Goal: Feedback & Contribution: Leave review/rating

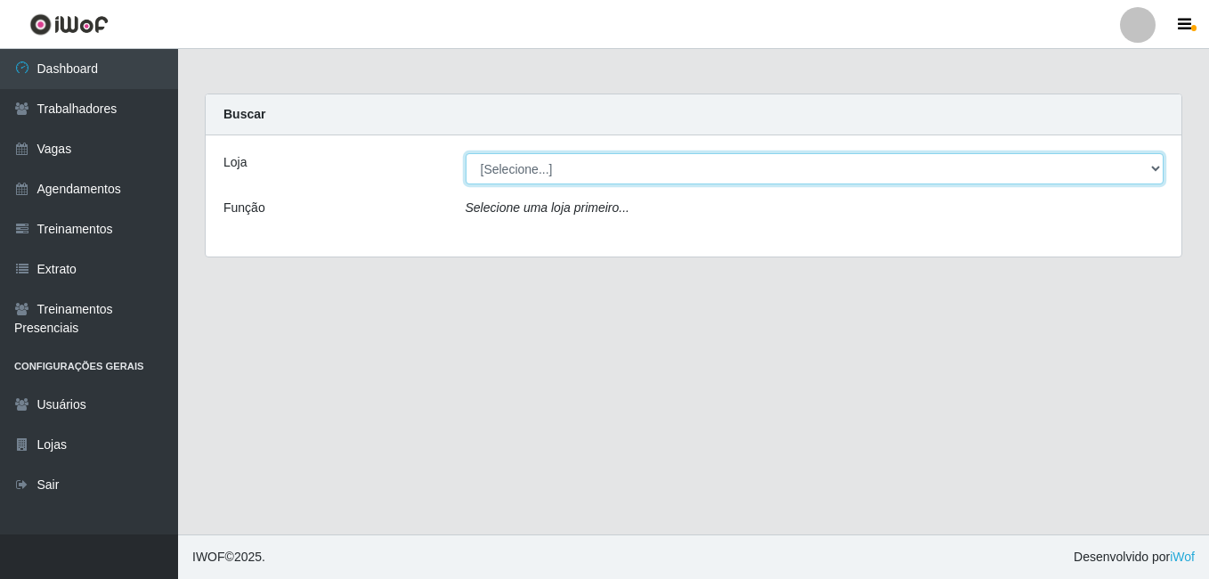
click at [1153, 159] on select "[Selecione...] [PERSON_NAME]" at bounding box center [815, 168] width 699 height 31
select select "430"
click at [466, 153] on select "[Selecione...] [PERSON_NAME]" at bounding box center [815, 168] width 699 height 31
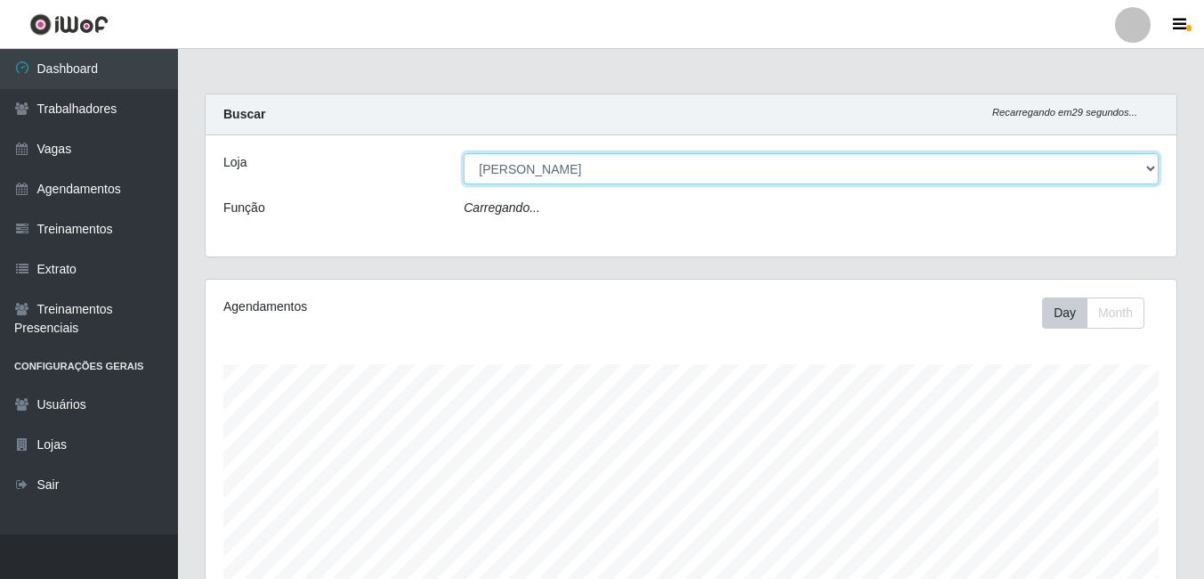
scroll to position [369, 971]
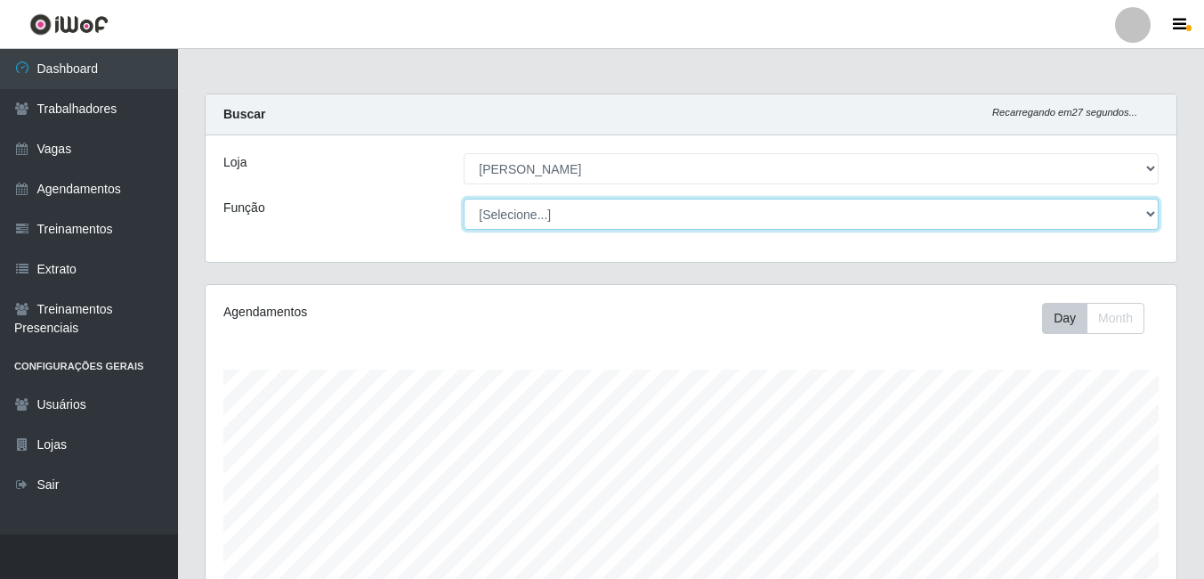
click at [1154, 211] on select "[Selecione...] Auxiliar de Estacionamento Auxiliar de Estacionamento + Auxiliar…" at bounding box center [811, 213] width 695 height 31
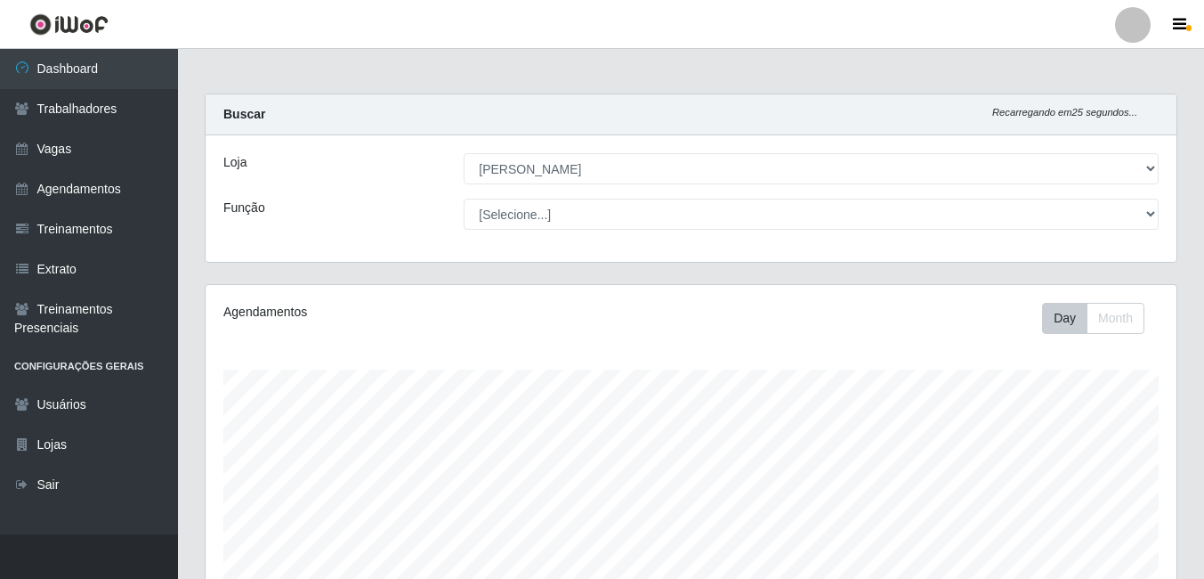
click at [690, 103] on div "Buscar Recarregando em 25 segundos..." at bounding box center [691, 114] width 971 height 41
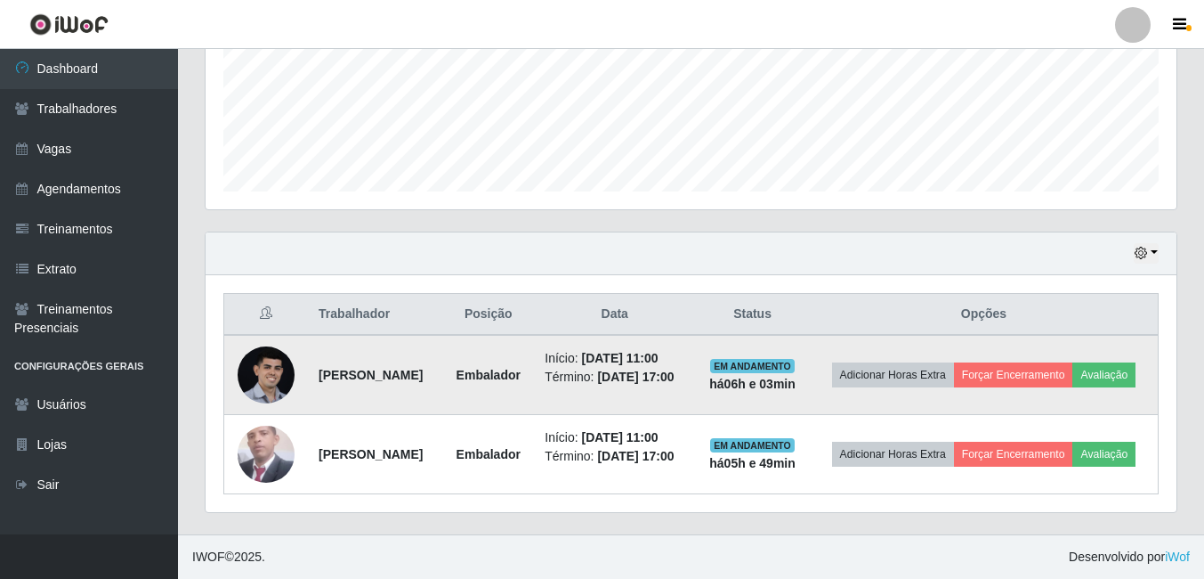
scroll to position [472, 0]
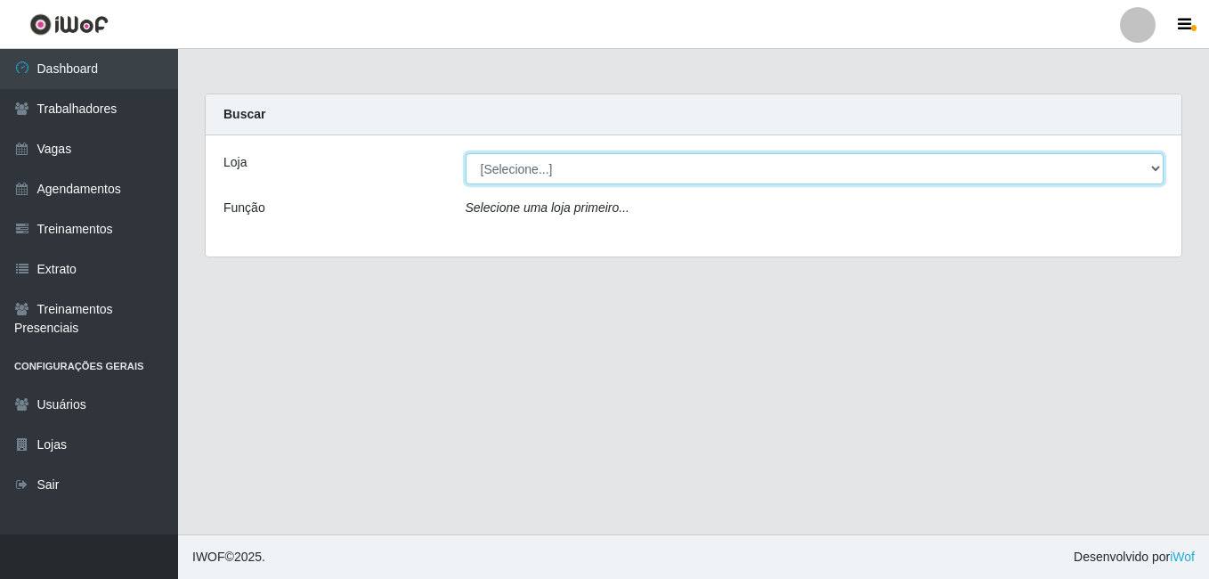
click at [562, 176] on select "[Selecione...] [PERSON_NAME]" at bounding box center [815, 168] width 699 height 31
select select "430"
click at [466, 153] on select "[Selecione...] [PERSON_NAME]" at bounding box center [815, 168] width 699 height 31
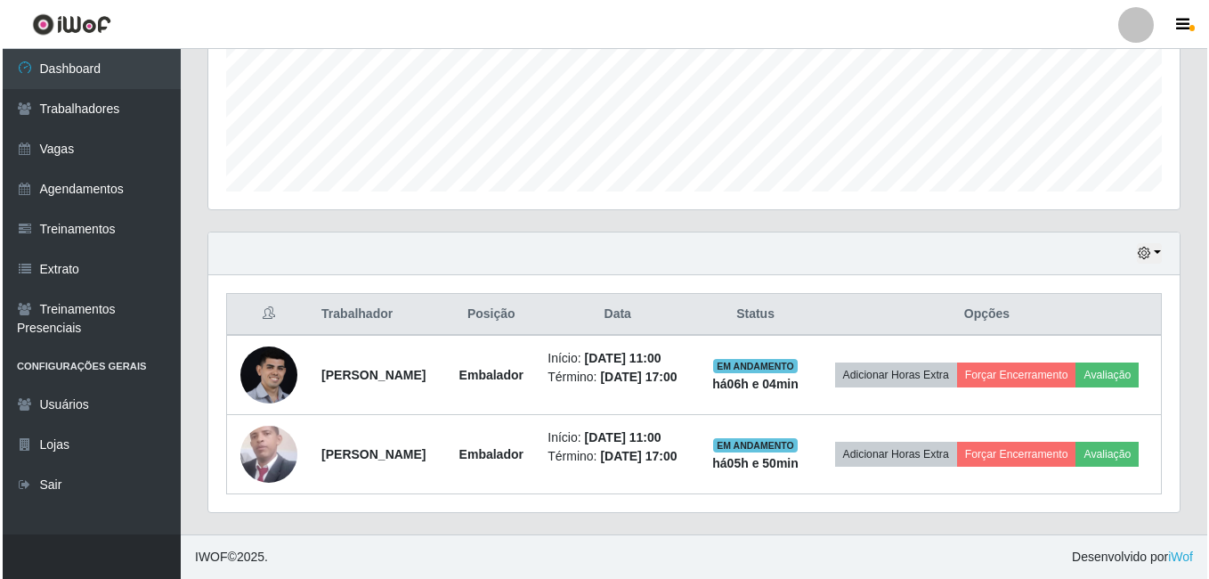
scroll to position [472, 0]
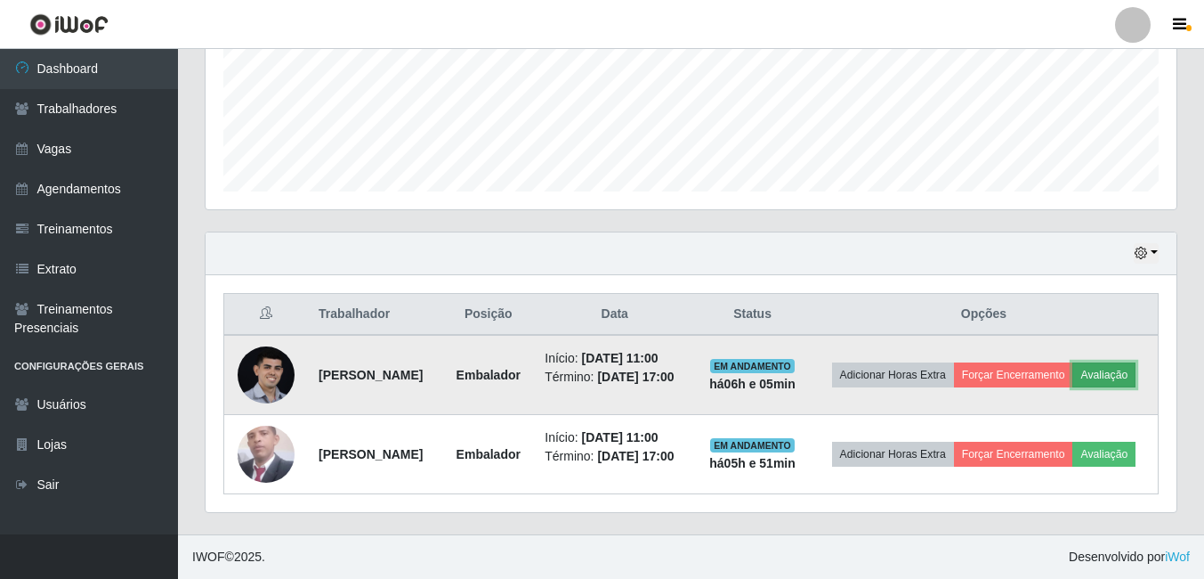
click at [1073, 372] on button "Avaliação" at bounding box center [1104, 374] width 63 height 25
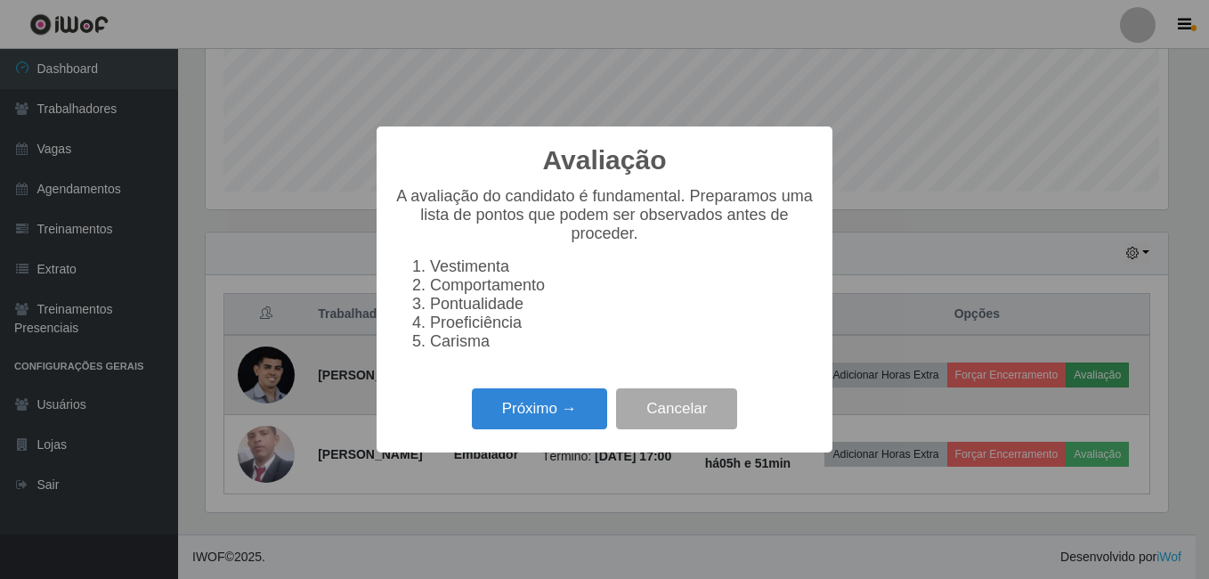
scroll to position [369, 962]
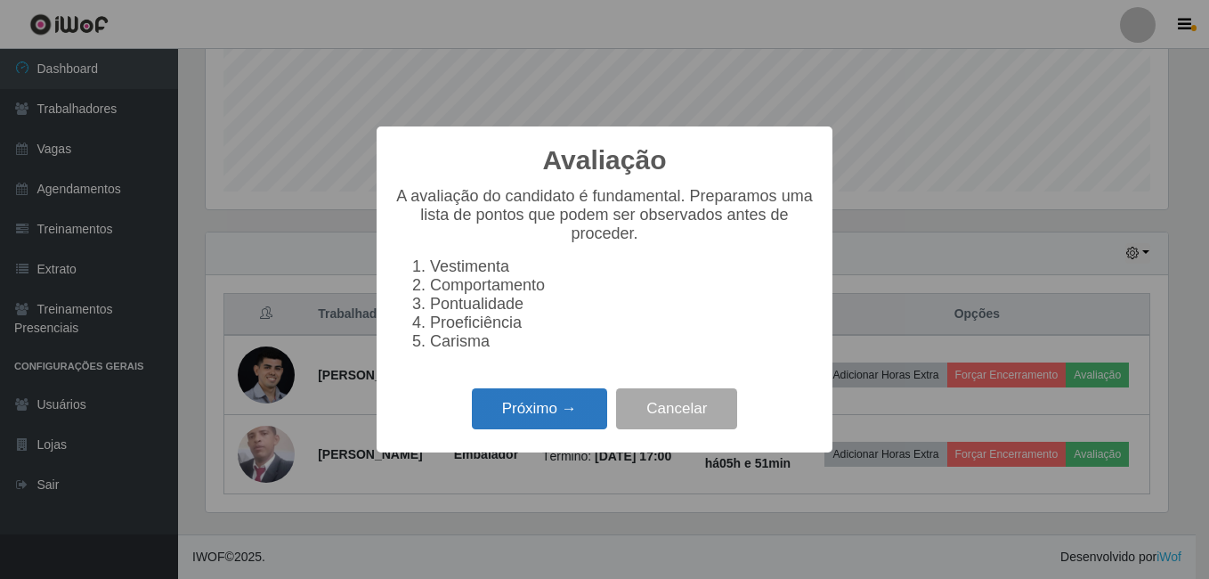
click at [539, 424] on button "Próximo →" at bounding box center [539, 409] width 135 height 42
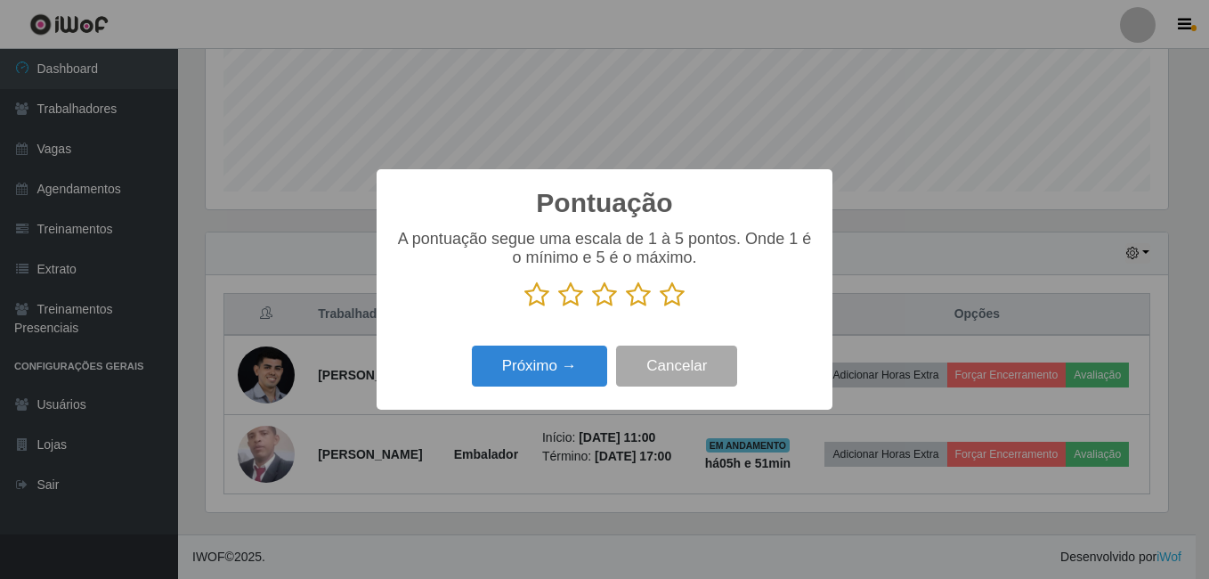
scroll to position [889738, 889146]
drag, startPoint x: 678, startPoint y: 296, endPoint x: 648, endPoint y: 319, distance: 38.1
click at [676, 297] on icon at bounding box center [672, 294] width 25 height 27
click at [660, 308] on input "radio" at bounding box center [660, 308] width 0 height 0
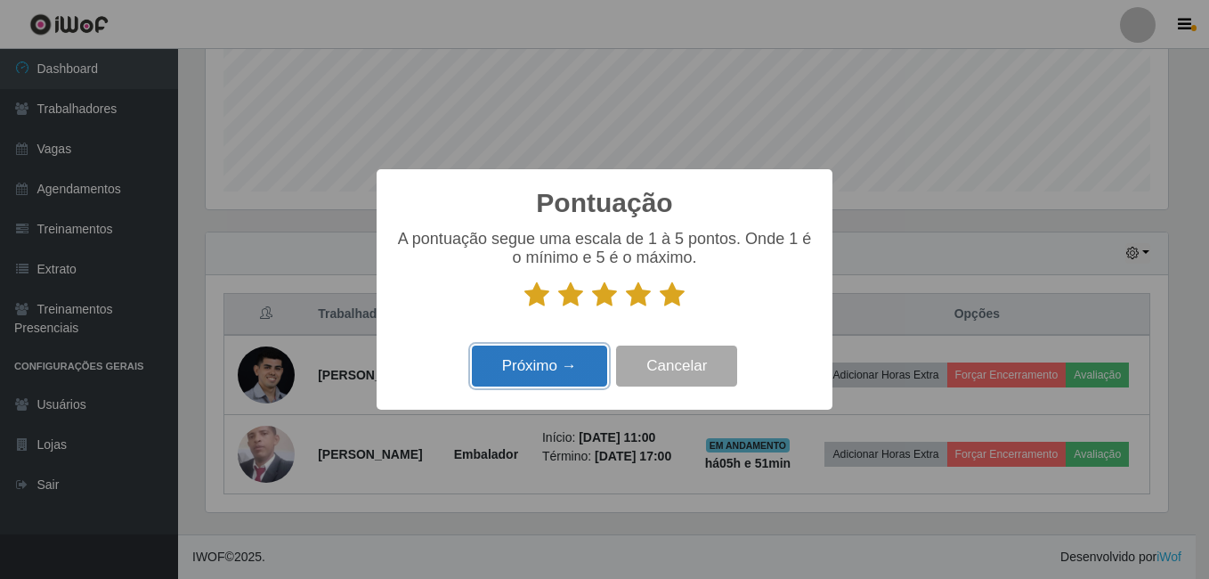
click at [589, 359] on button "Próximo →" at bounding box center [539, 366] width 135 height 42
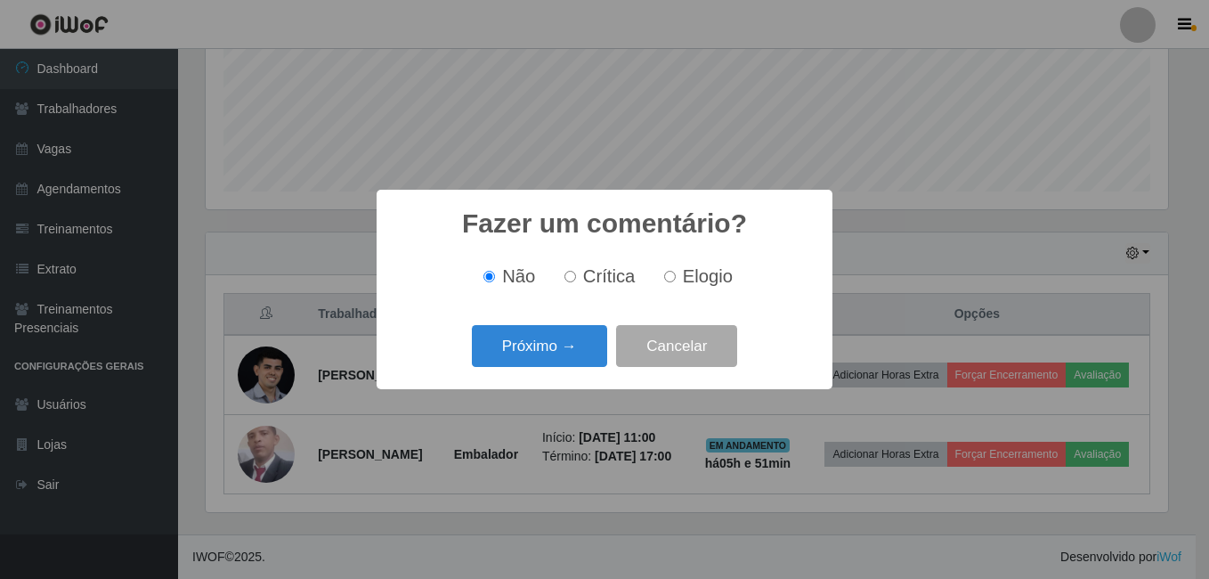
drag, startPoint x: 699, startPoint y: 277, endPoint x: 605, endPoint y: 313, distance: 100.3
click at [693, 273] on span "Elogio" at bounding box center [708, 276] width 50 height 20
click at [676, 273] on input "Elogio" at bounding box center [670, 277] width 12 height 12
radio input "true"
click at [577, 333] on button "Próximo →" at bounding box center [539, 346] width 135 height 42
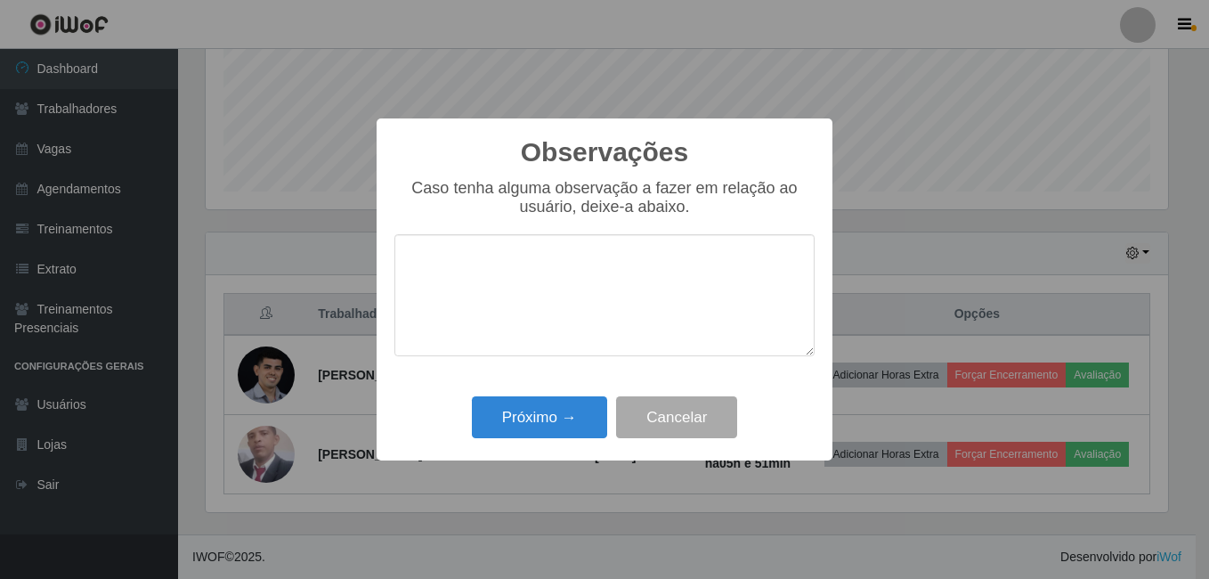
click at [568, 275] on textarea at bounding box center [604, 295] width 420 height 122
click at [602, 266] on textarea "Ágil, pontual, exercendo as tarefas destinadas ao mesmo." at bounding box center [604, 295] width 420 height 122
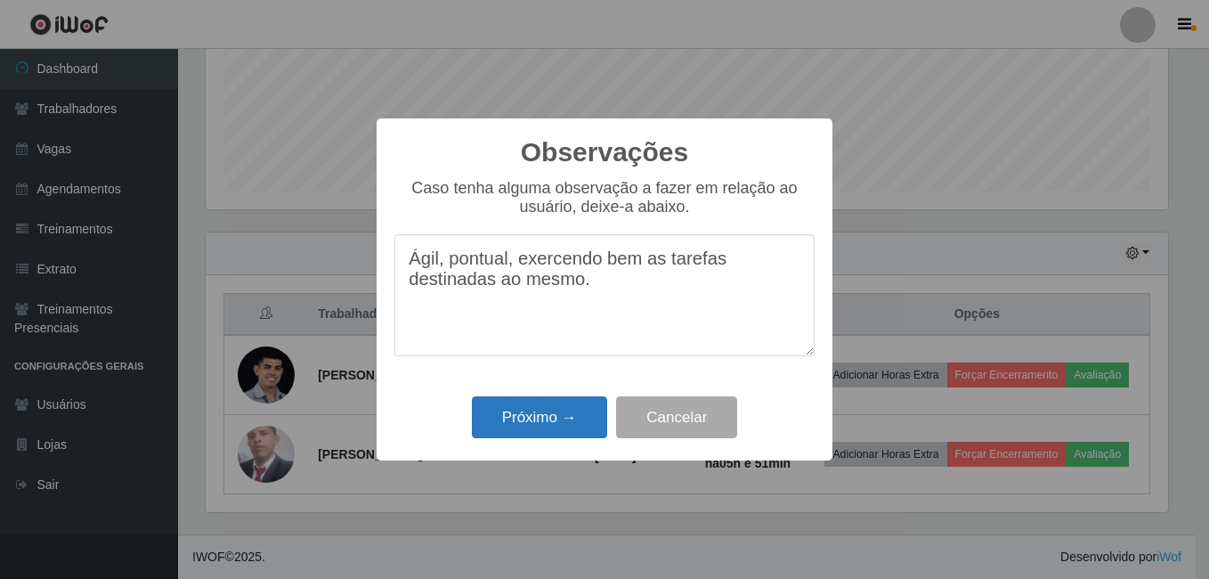
type textarea "Ágil, pontual, exercendo bem as tarefas destinadas ao mesmo."
click at [556, 416] on button "Próximo →" at bounding box center [539, 417] width 135 height 42
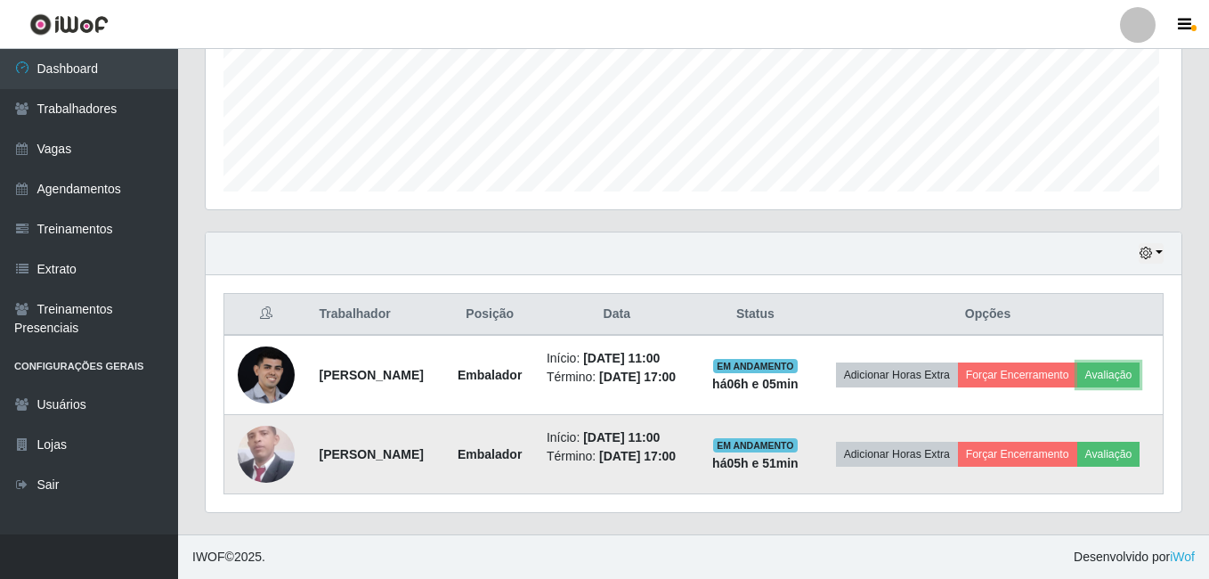
scroll to position [369, 971]
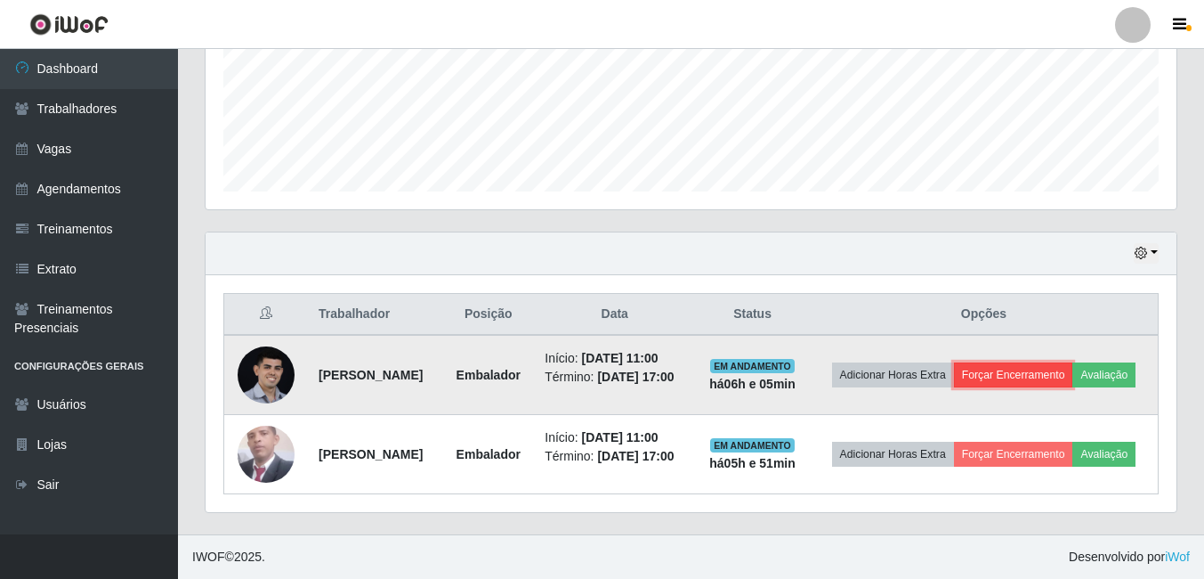
click at [1062, 362] on button "Forçar Encerramento" at bounding box center [1013, 374] width 119 height 25
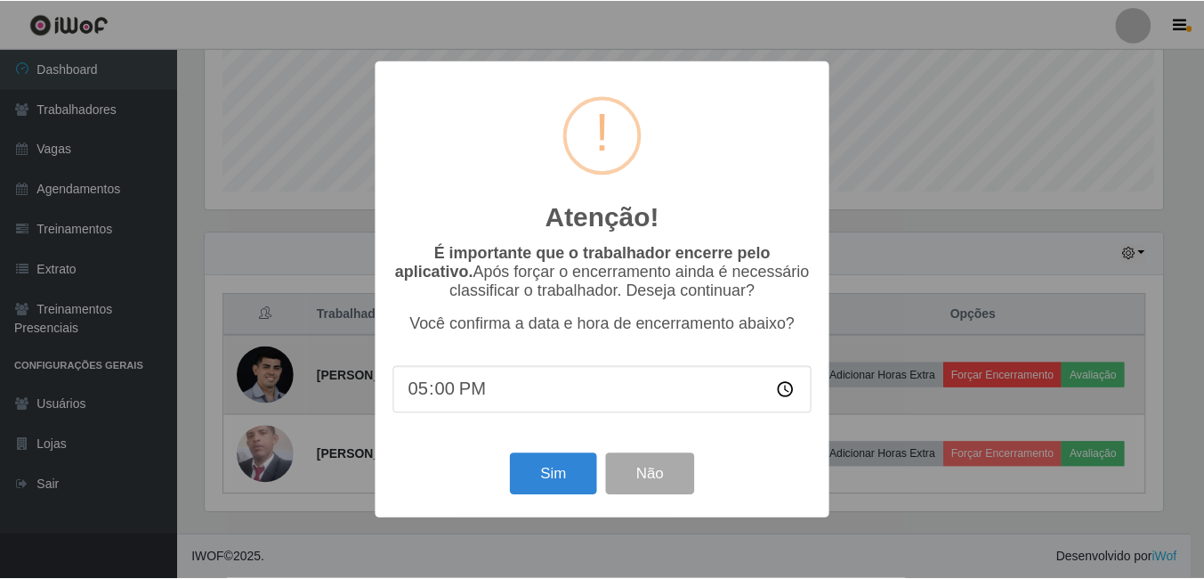
scroll to position [369, 962]
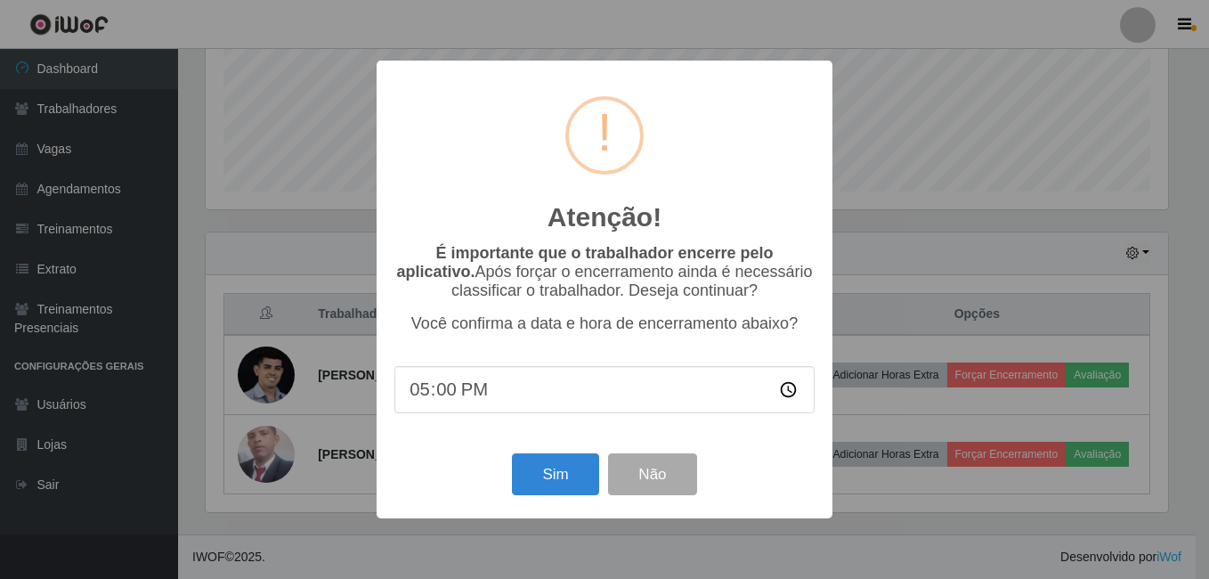
click at [453, 396] on input "17:00" at bounding box center [604, 389] width 420 height 47
type input "17:05"
click at [560, 480] on button "Sim" at bounding box center [555, 474] width 86 height 42
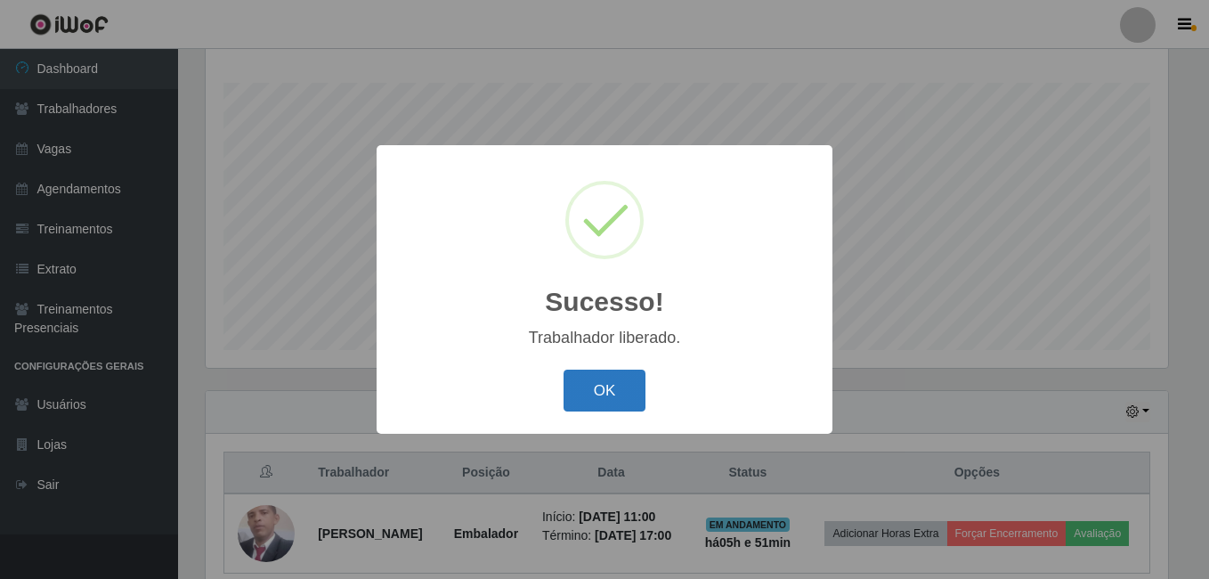
click at [587, 409] on button "OK" at bounding box center [604, 390] width 83 height 42
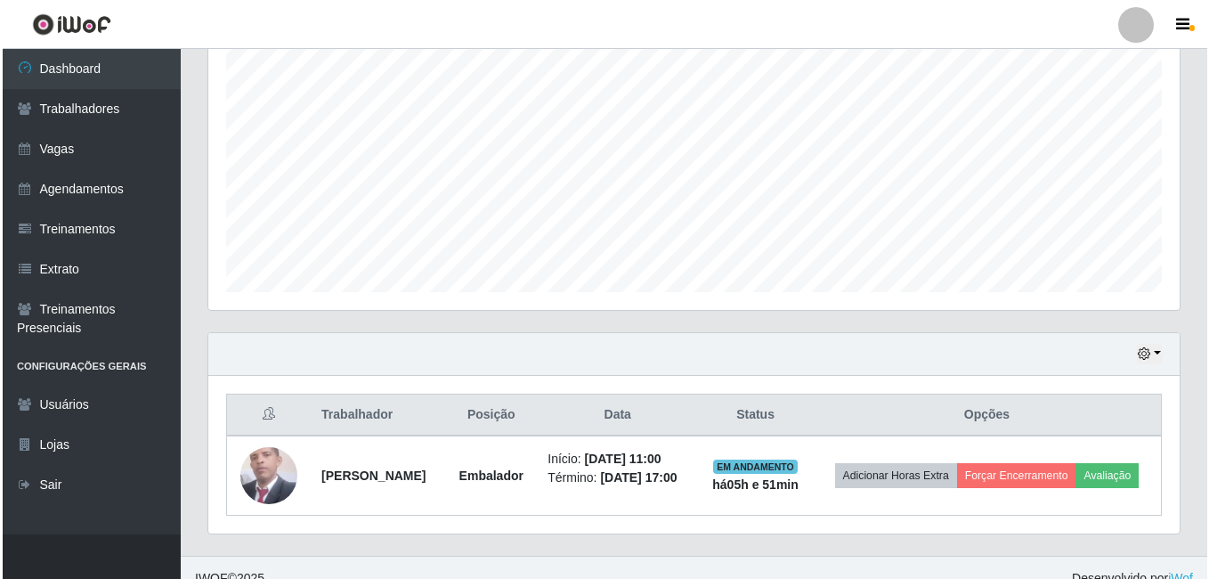
scroll to position [376, 0]
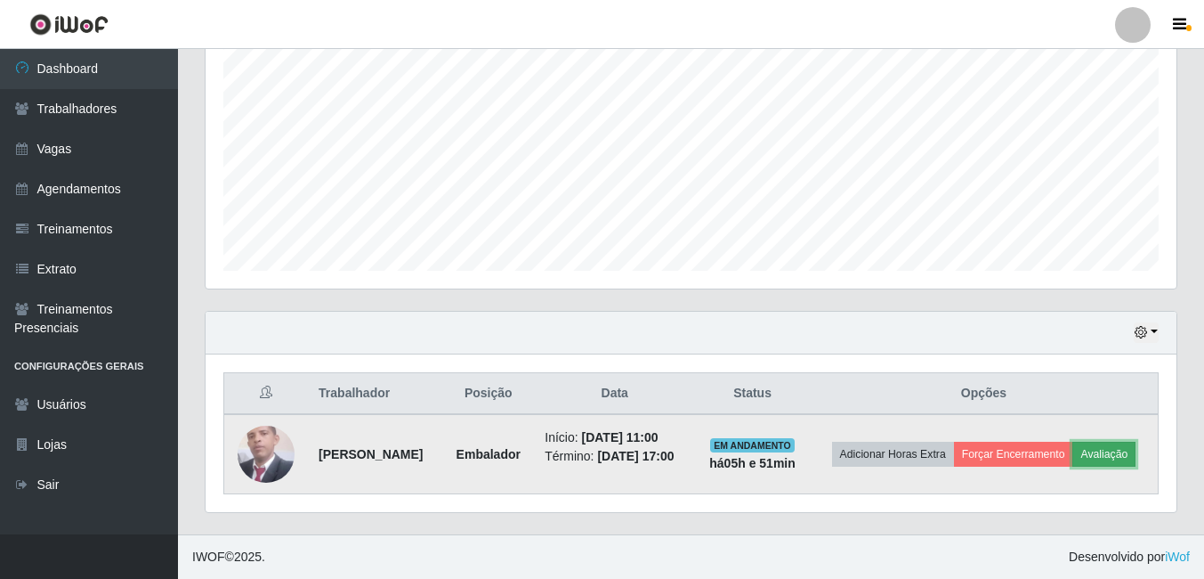
click at [1073, 458] on button "Avaliação" at bounding box center [1104, 453] width 63 height 25
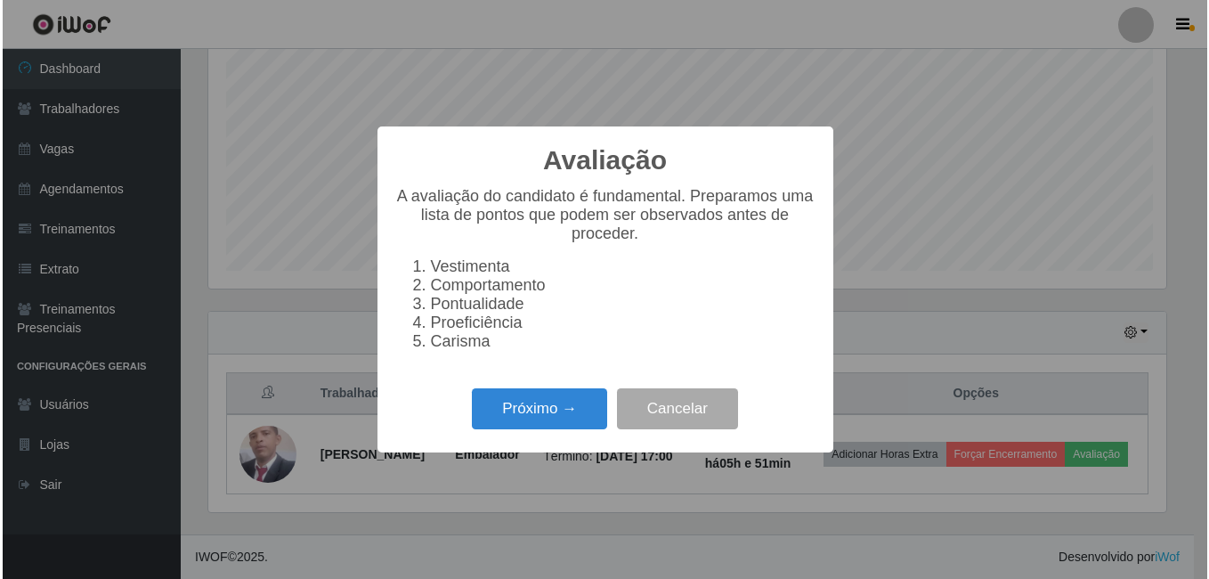
scroll to position [369, 962]
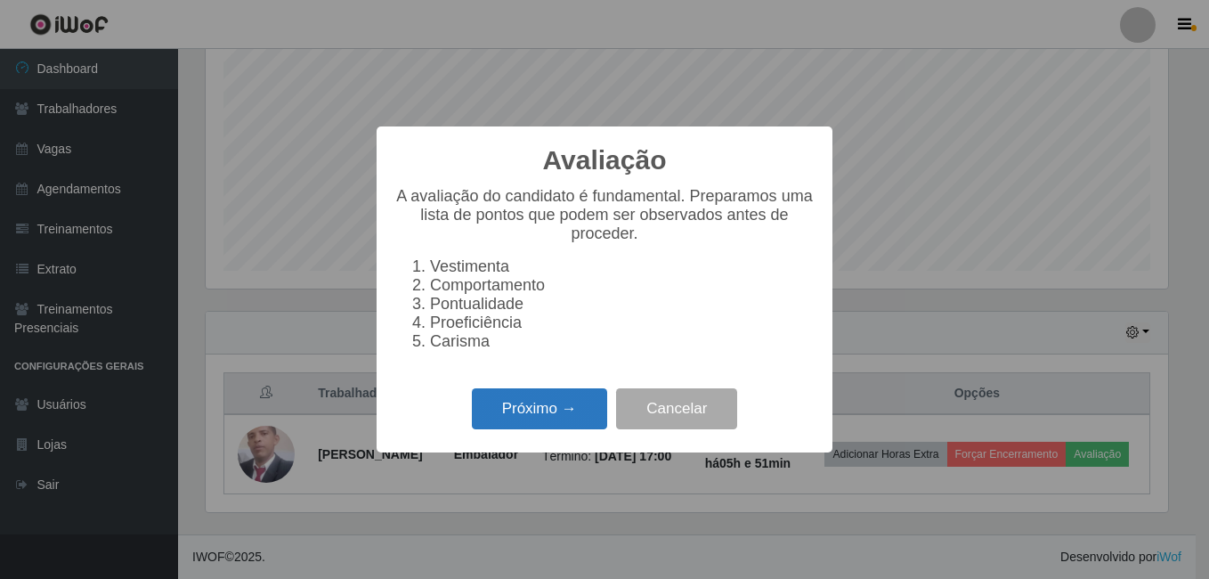
click at [589, 404] on button "Próximo →" at bounding box center [539, 409] width 135 height 42
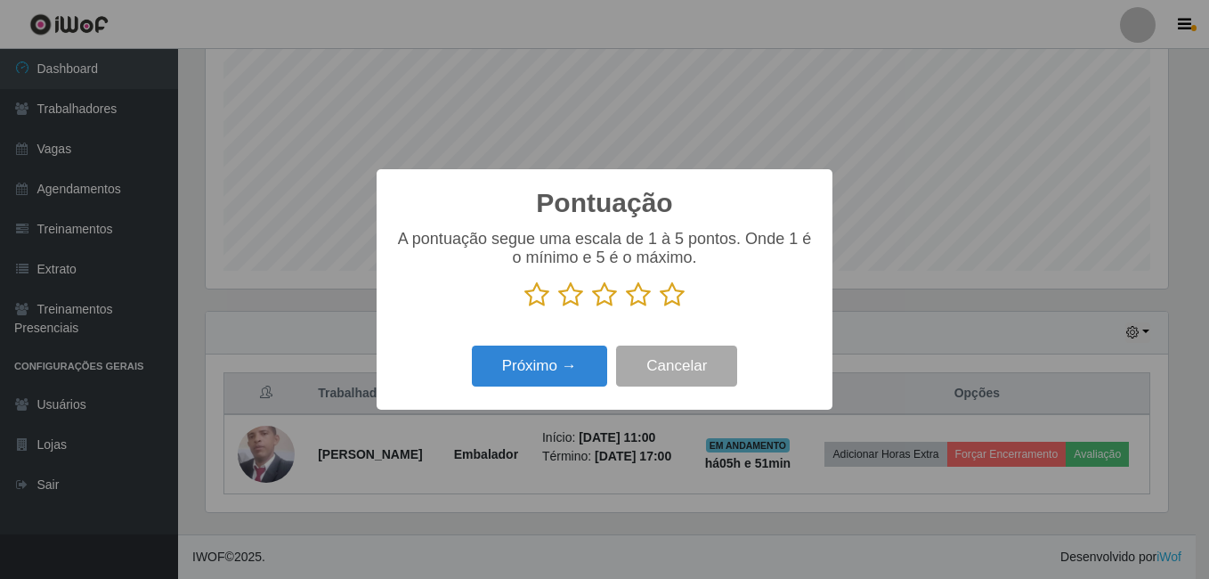
drag, startPoint x: 694, startPoint y: 289, endPoint x: 683, endPoint y: 296, distance: 13.1
click at [687, 294] on p at bounding box center [604, 294] width 420 height 27
click at [679, 296] on icon at bounding box center [672, 294] width 25 height 27
click at [660, 308] on input "radio" at bounding box center [660, 308] width 0 height 0
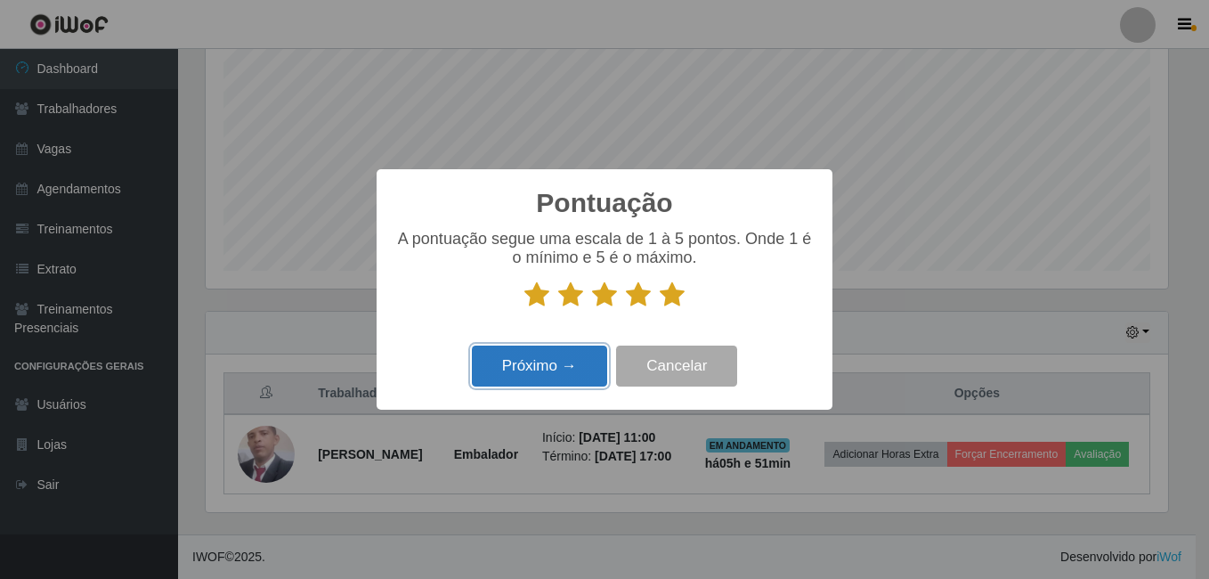
click at [586, 356] on button "Próximo →" at bounding box center [539, 366] width 135 height 42
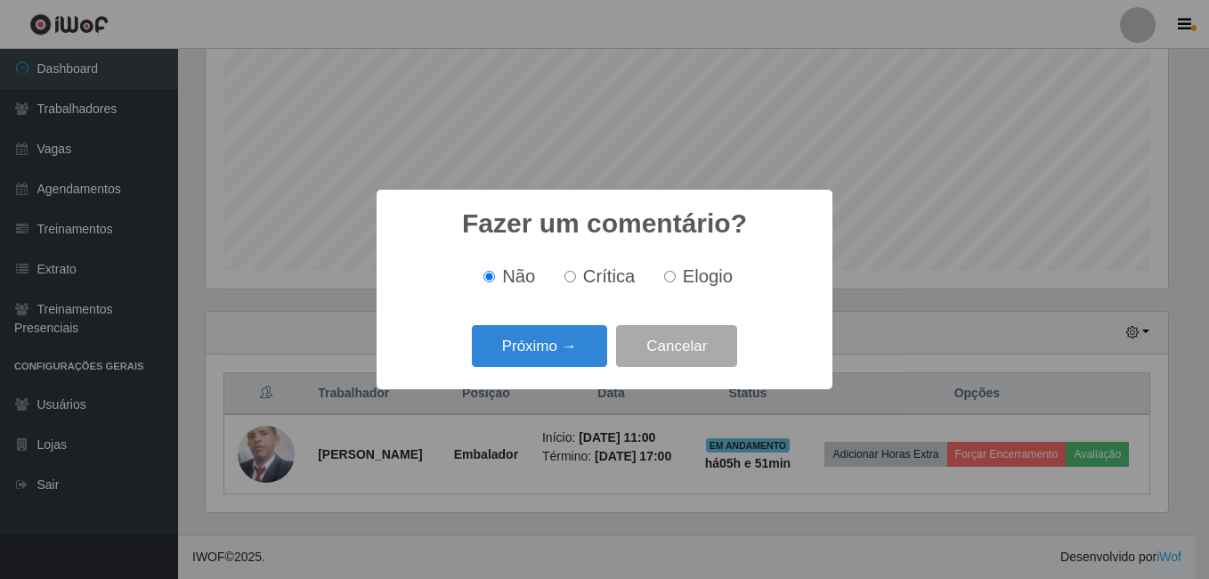
click at [693, 276] on span "Elogio" at bounding box center [708, 276] width 50 height 20
drag, startPoint x: 693, startPoint y: 276, endPoint x: 570, endPoint y: 335, distance: 136.2
click at [570, 335] on button "Próximo →" at bounding box center [539, 346] width 135 height 42
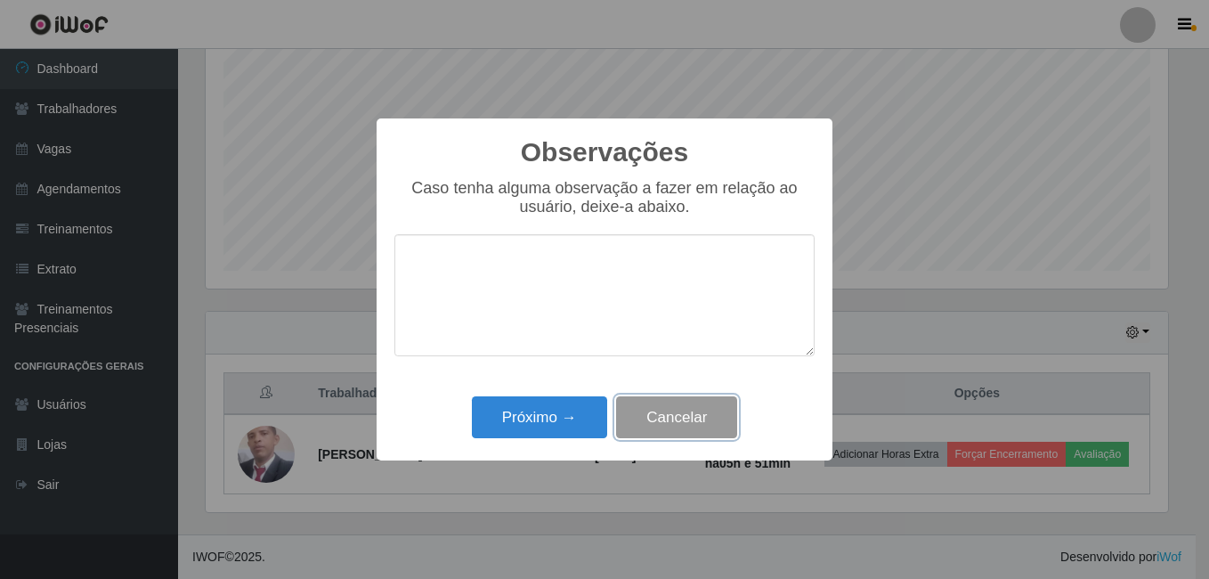
click at [658, 409] on button "Cancelar" at bounding box center [676, 417] width 121 height 42
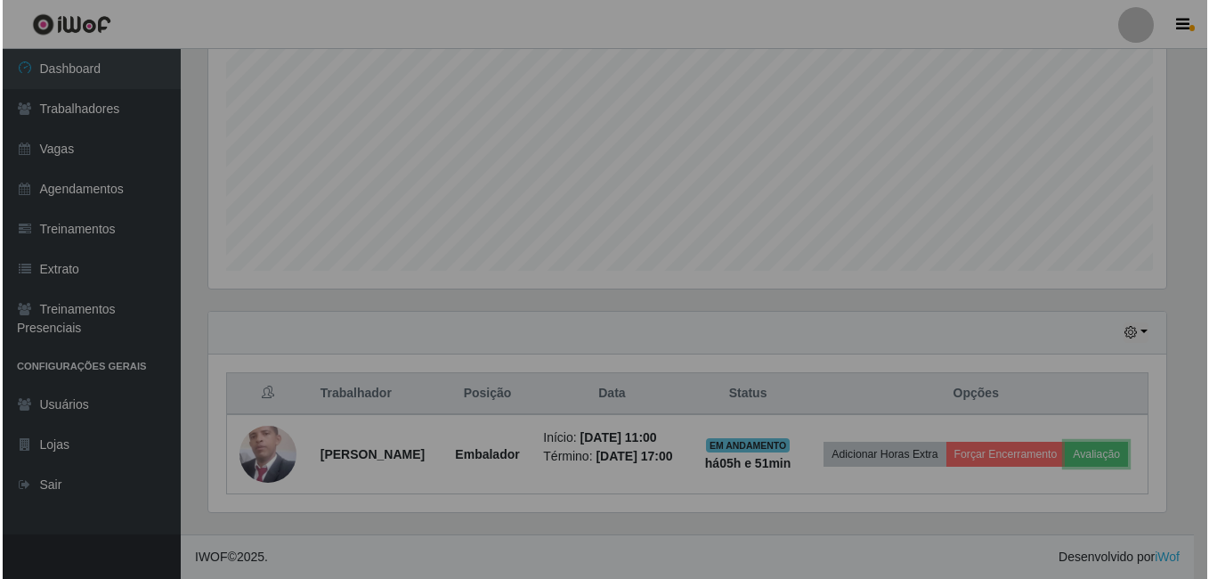
scroll to position [369, 971]
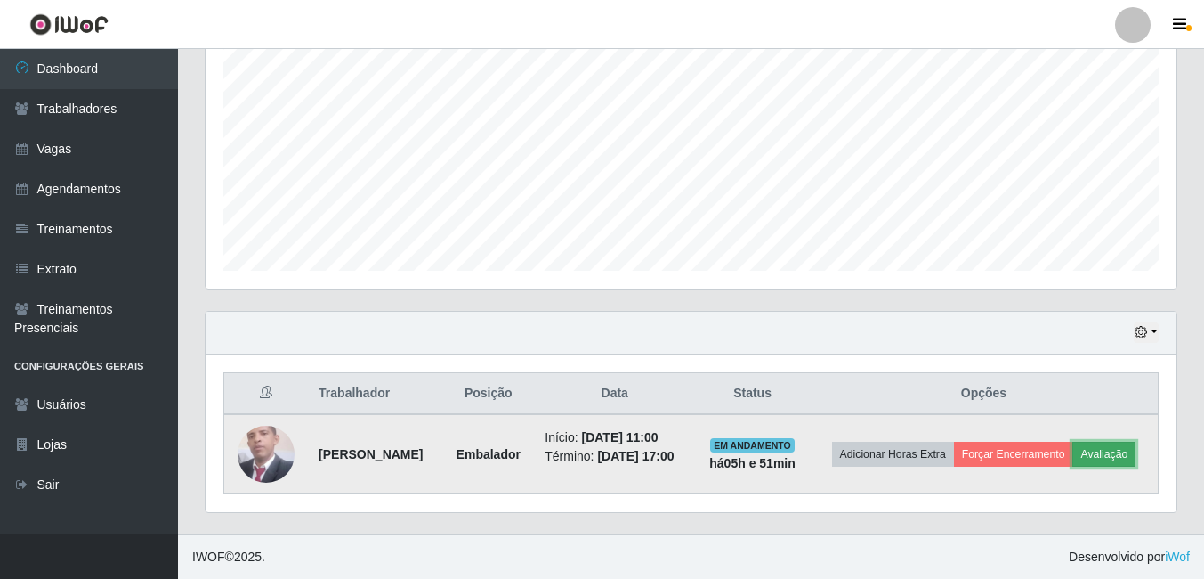
click at [1073, 464] on button "Avaliação" at bounding box center [1104, 453] width 63 height 25
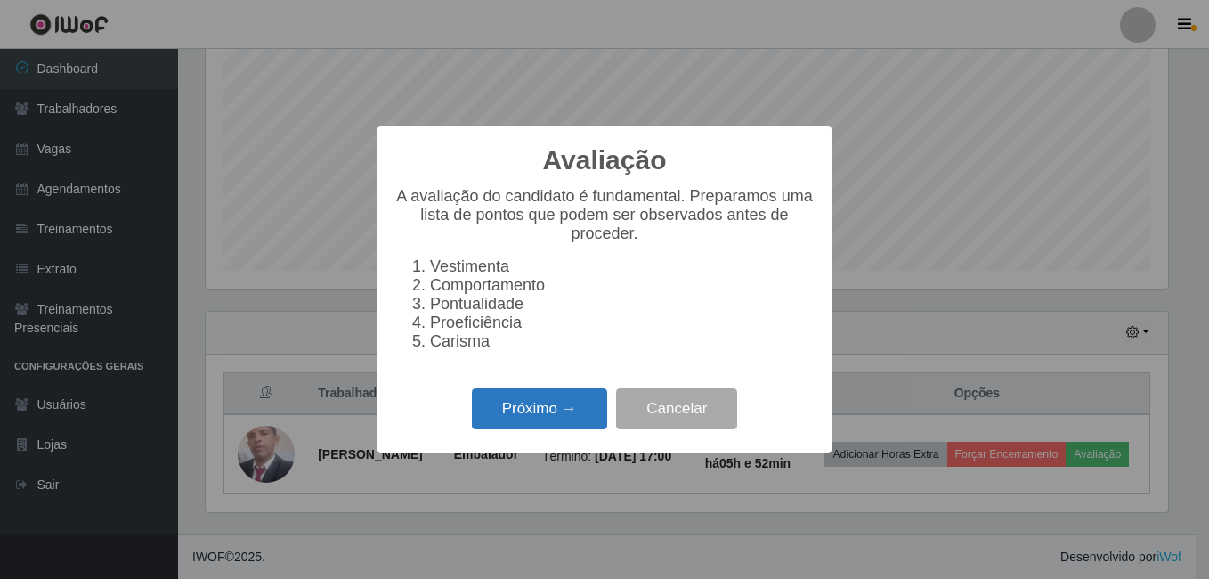
click at [525, 410] on button "Próximo →" at bounding box center [539, 409] width 135 height 42
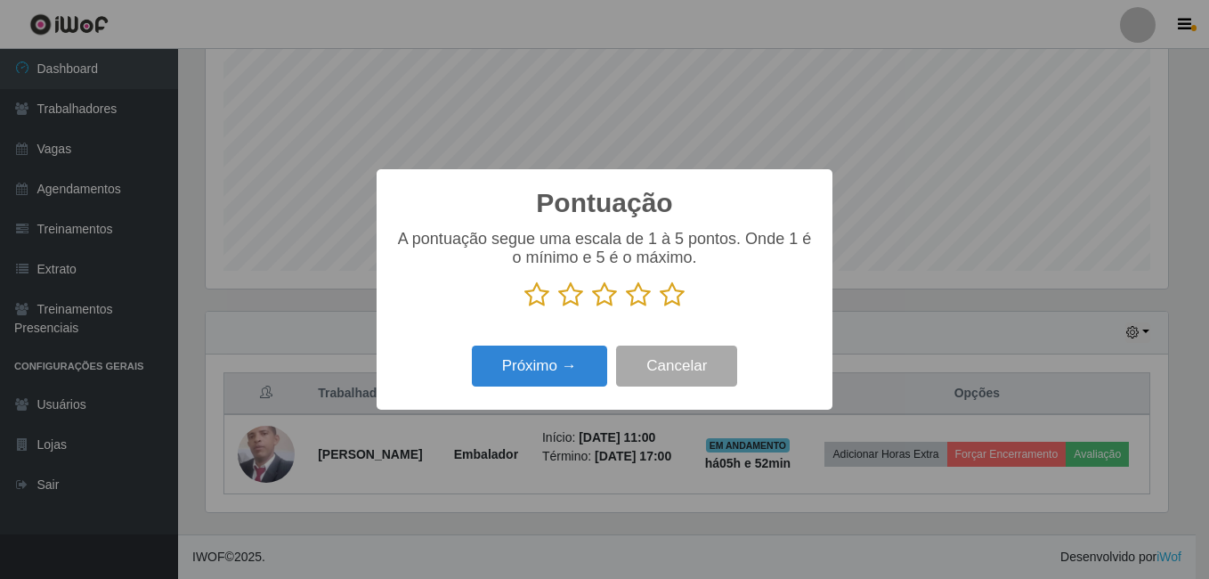
drag, startPoint x: 673, startPoint y: 303, endPoint x: 629, endPoint y: 320, distance: 46.8
click at [673, 302] on icon at bounding box center [672, 294] width 25 height 27
click at [660, 308] on input "radio" at bounding box center [660, 308] width 0 height 0
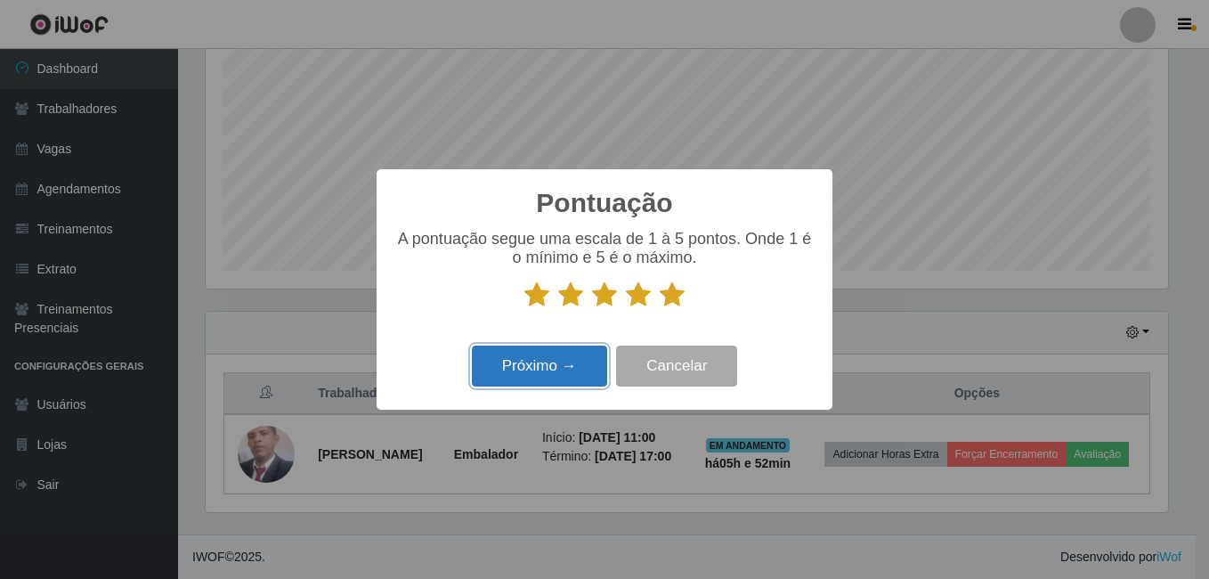
click at [566, 363] on button "Próximo →" at bounding box center [539, 366] width 135 height 42
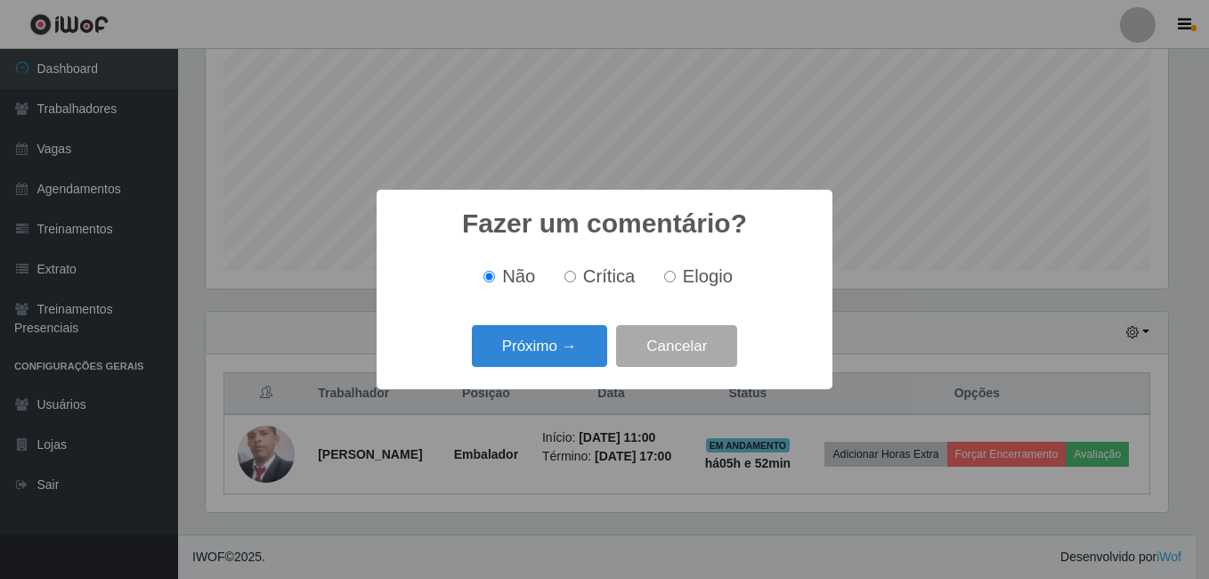
click at [701, 284] on span "Elogio" at bounding box center [708, 276] width 50 height 20
click at [676, 282] on input "Elogio" at bounding box center [670, 277] width 12 height 12
radio input "true"
click at [550, 346] on button "Próximo →" at bounding box center [539, 346] width 135 height 42
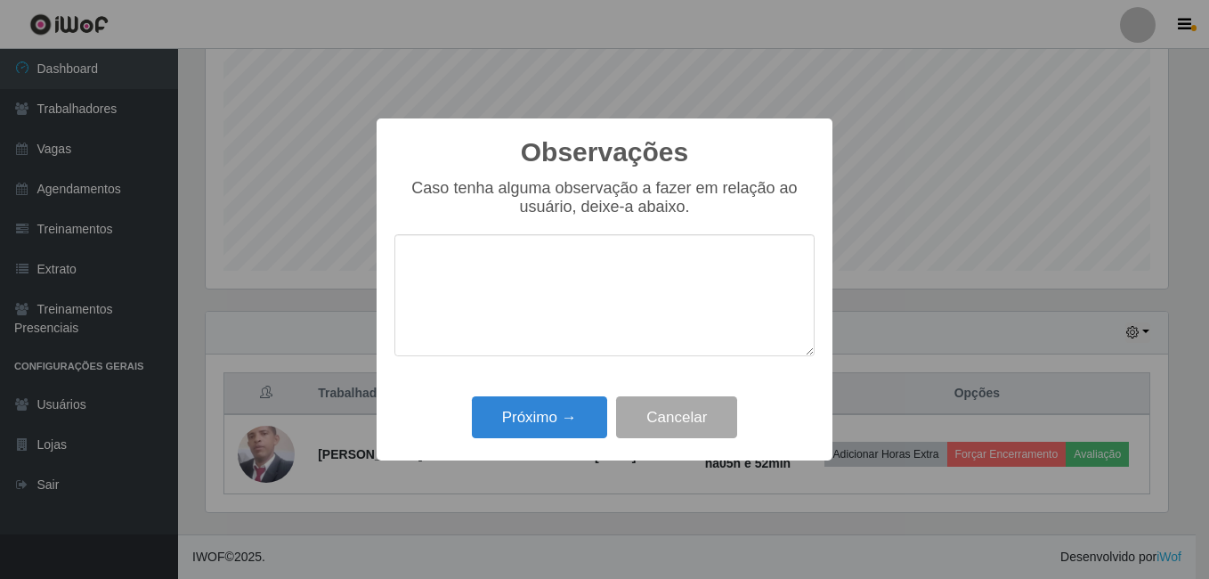
click at [564, 276] on textarea at bounding box center [604, 295] width 420 height 122
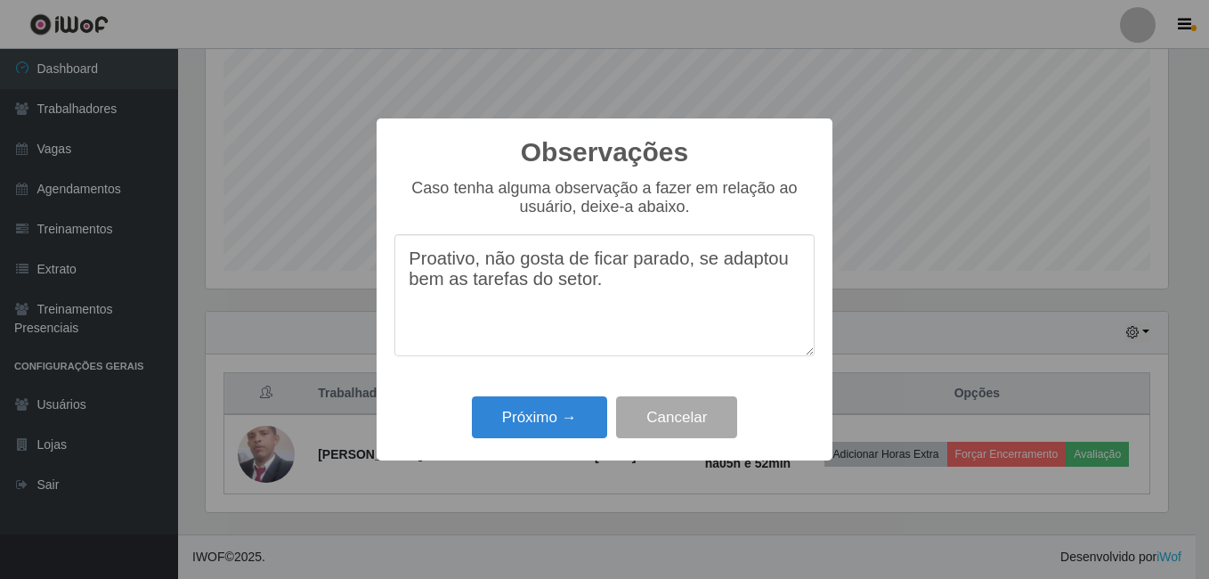
click at [684, 266] on textarea "Proativo, não gosta de ficar parado, se adaptou bem as tarefas do setor." at bounding box center [604, 295] width 420 height 122
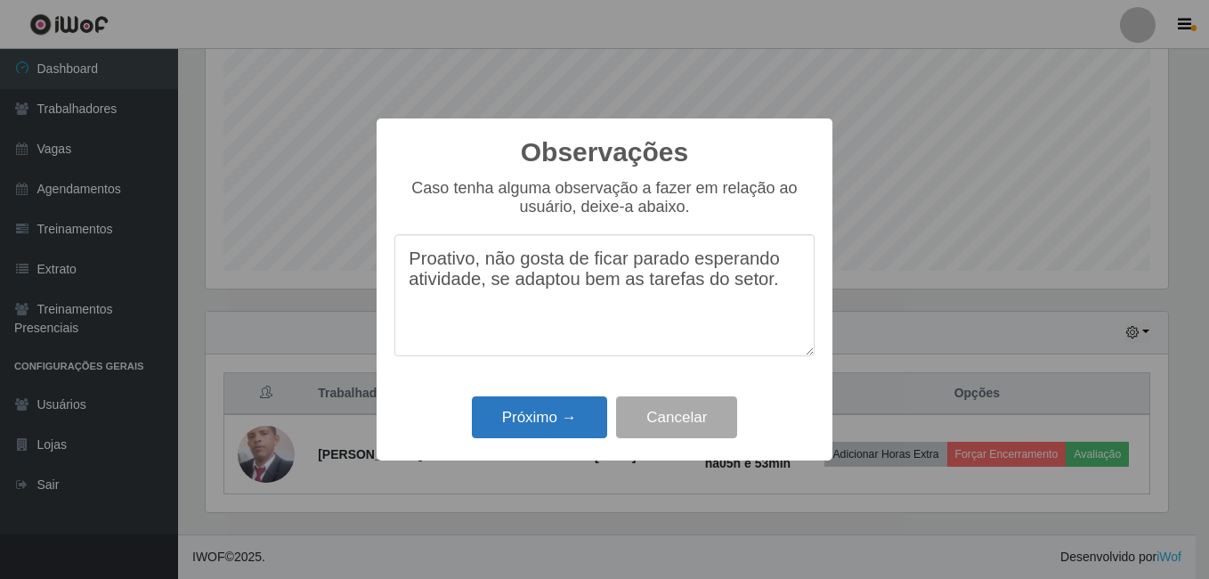
type textarea "Proativo, não gosta de ficar parado esperando atividade, se adaptou bem as tare…"
click at [515, 425] on button "Próximo →" at bounding box center [539, 417] width 135 height 42
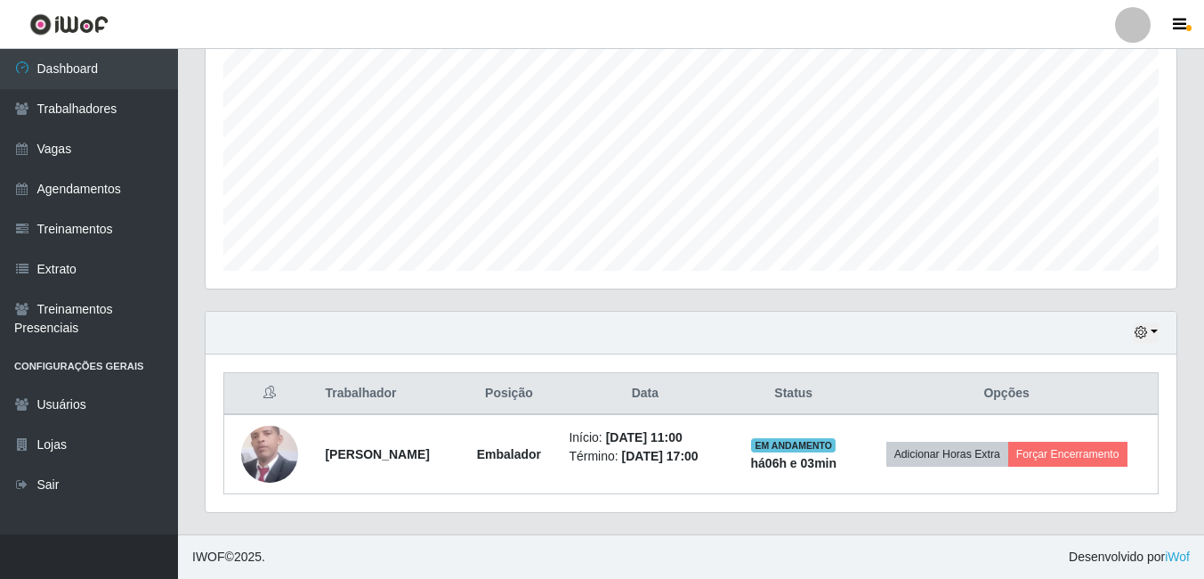
scroll to position [366, 0]
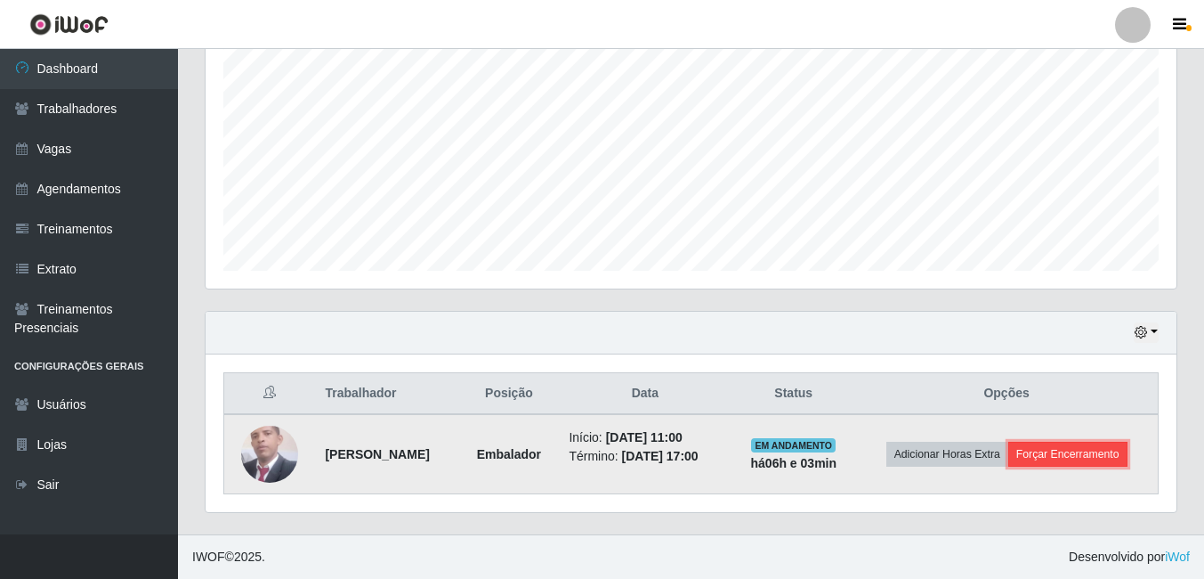
click at [1075, 459] on button "Forçar Encerramento" at bounding box center [1067, 453] width 119 height 25
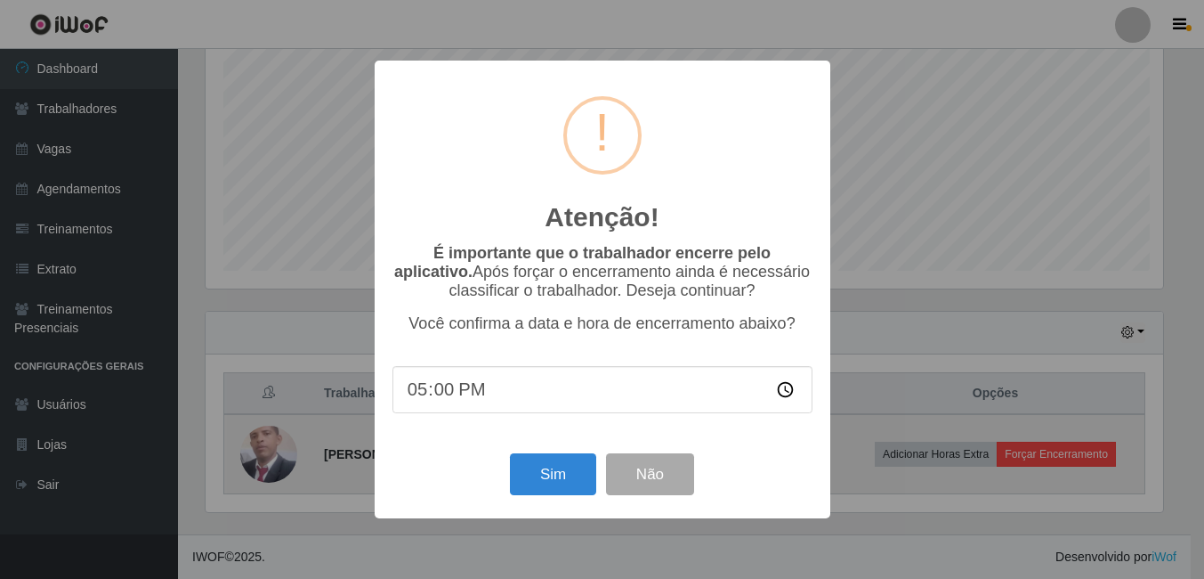
scroll to position [369, 962]
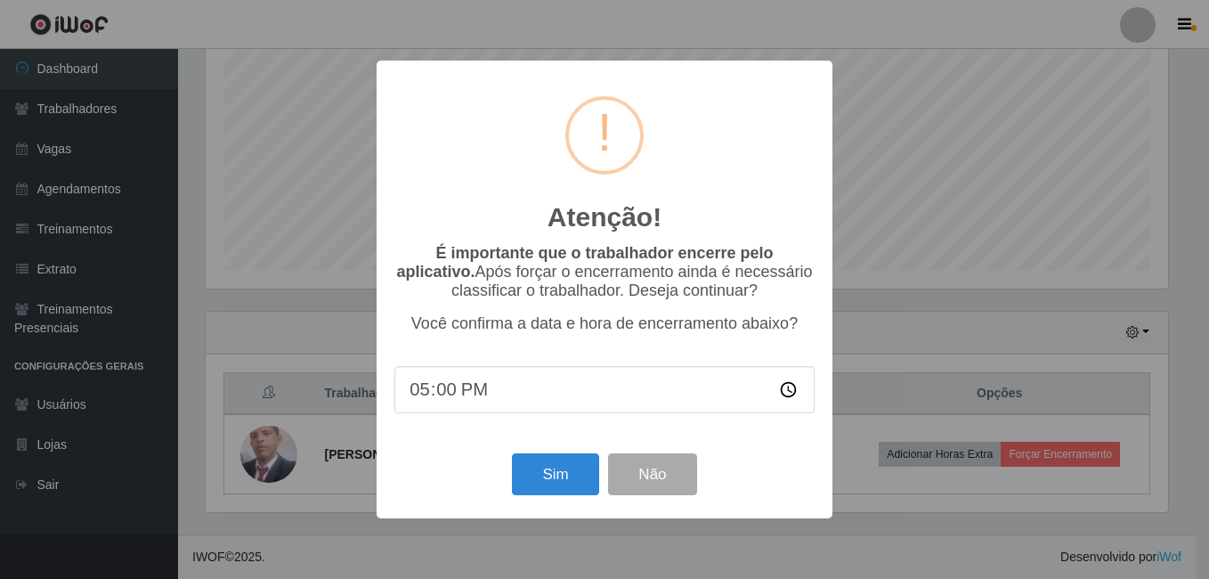
click at [445, 393] on input "17:00" at bounding box center [604, 389] width 420 height 47
type input "17:15"
click at [551, 490] on button "Sim" at bounding box center [555, 474] width 86 height 42
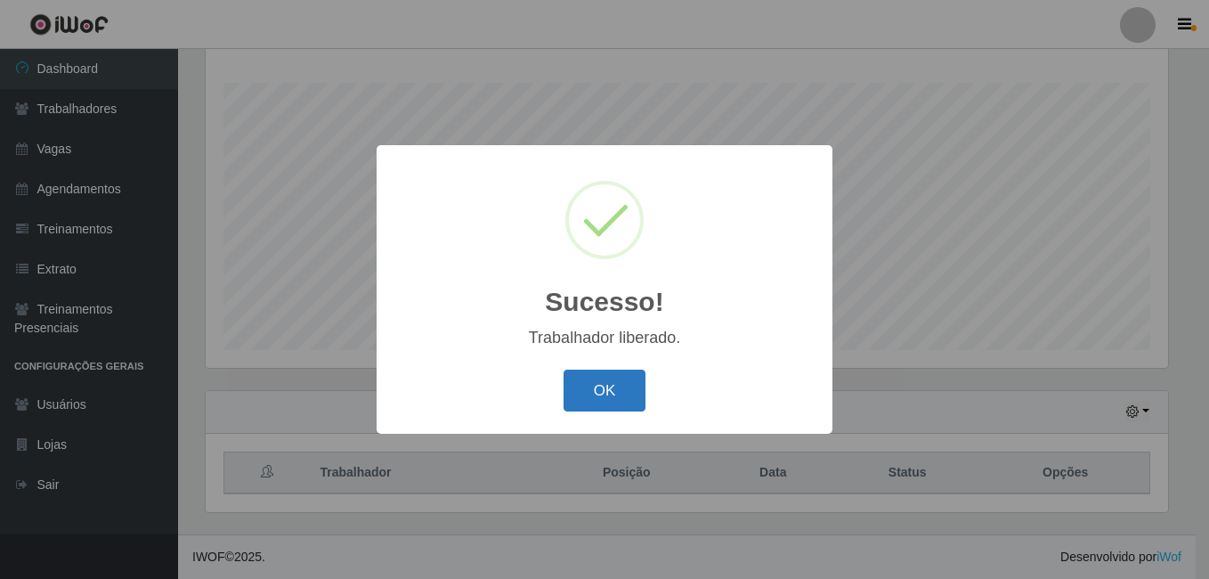
click at [610, 381] on button "OK" at bounding box center [604, 390] width 83 height 42
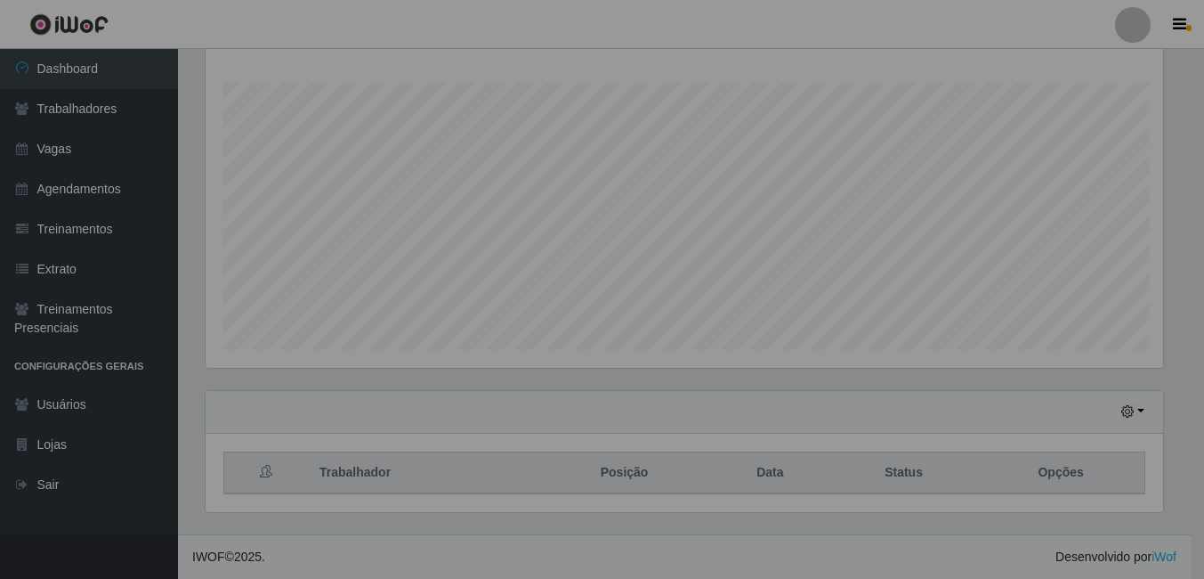
scroll to position [369, 971]
